Goal: Find contact information: Find contact information

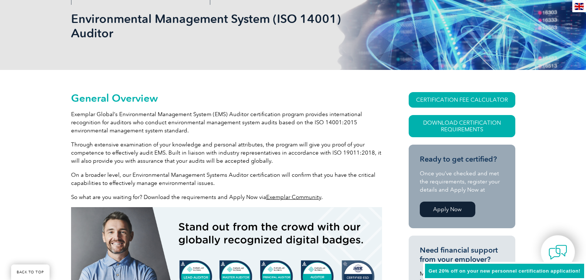
scroll to position [111, 0]
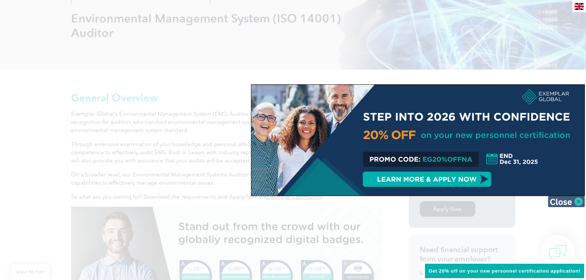
click at [582, 201] on img at bounding box center [565, 201] width 37 height 11
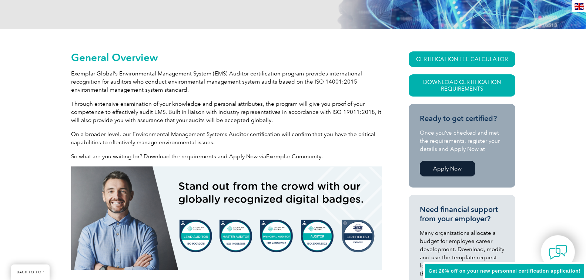
scroll to position [0, 0]
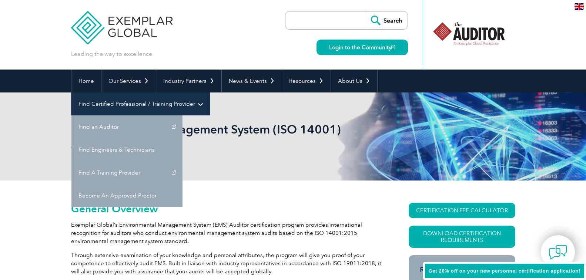
click at [210, 92] on link "Find Certified Professional / Training Provider" at bounding box center [140, 103] width 138 height 23
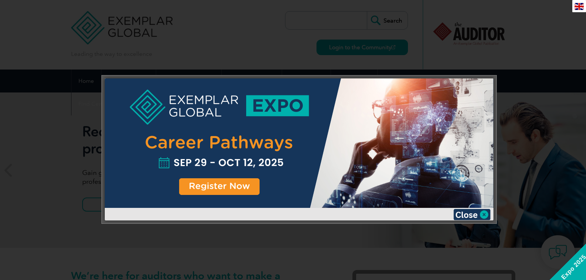
click at [472, 214] on img at bounding box center [471, 214] width 37 height 11
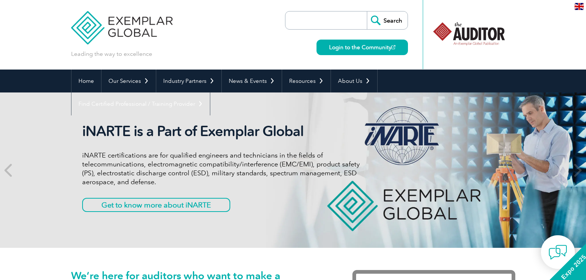
click at [579, 4] on img at bounding box center [578, 6] width 9 height 7
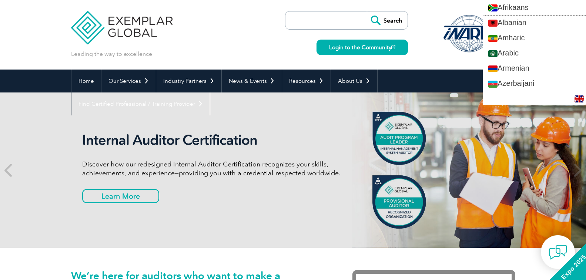
click at [579, 4] on link "Afrikaans" at bounding box center [533, 7] width 103 height 15
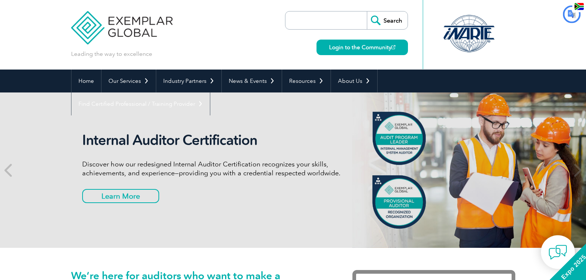
type input "Soek"
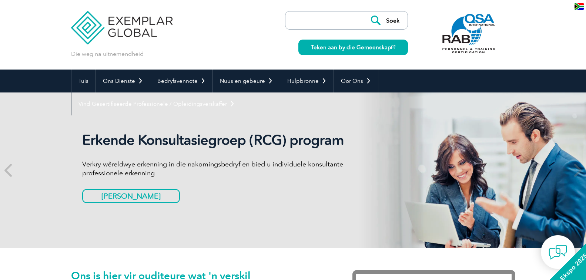
click at [584, 4] on div "af" at bounding box center [579, 6] width 14 height 12
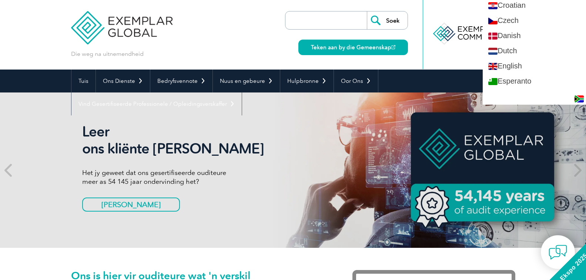
scroll to position [259, 0]
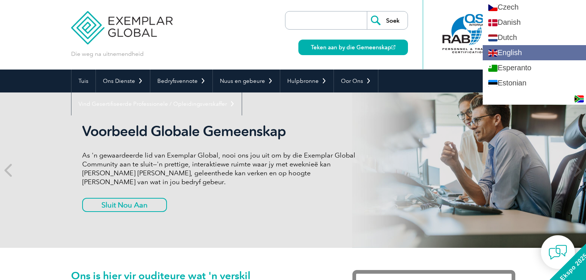
click at [522, 57] on link "English" at bounding box center [533, 52] width 103 height 15
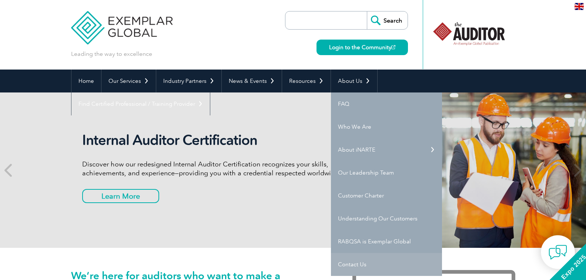
click at [359, 265] on link "Contact Us" at bounding box center [386, 264] width 111 height 23
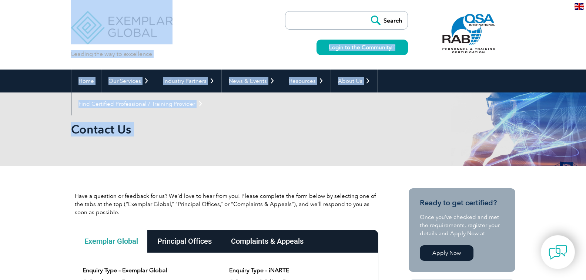
drag, startPoint x: 0, startPoint y: 0, endPoint x: 567, endPoint y: 183, distance: 595.9
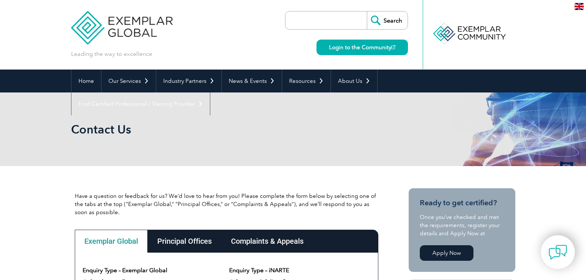
click at [176, 236] on div "Principal Offices" at bounding box center [185, 241] width 74 height 23
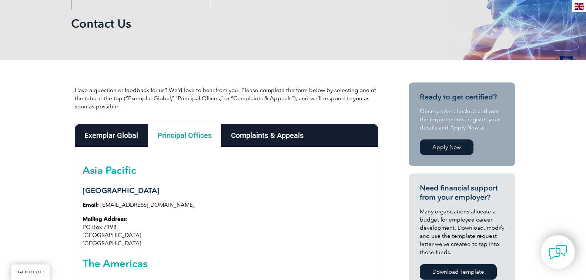
scroll to position [111, 0]
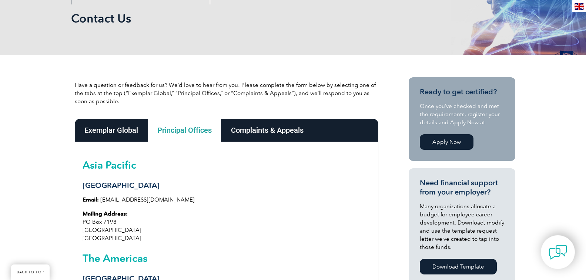
click at [105, 134] on div "Exemplar Global" at bounding box center [111, 130] width 73 height 23
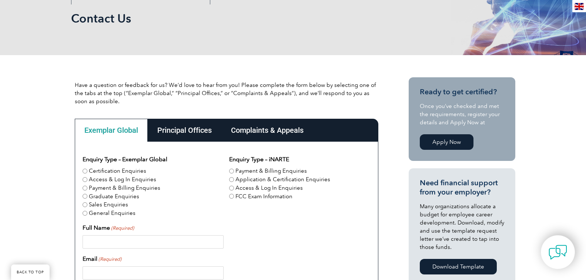
click at [245, 125] on div "Complaints & Appeals" at bounding box center [267, 130] width 92 height 23
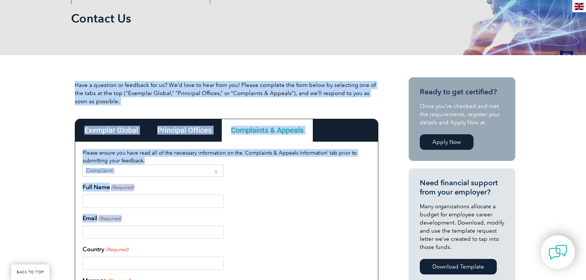
drag, startPoint x: 45, startPoint y: 113, endPoint x: 205, endPoint y: 230, distance: 198.0
click at [302, 207] on div at bounding box center [226, 201] width 288 height 13
